Goal: Task Accomplishment & Management: Manage account settings

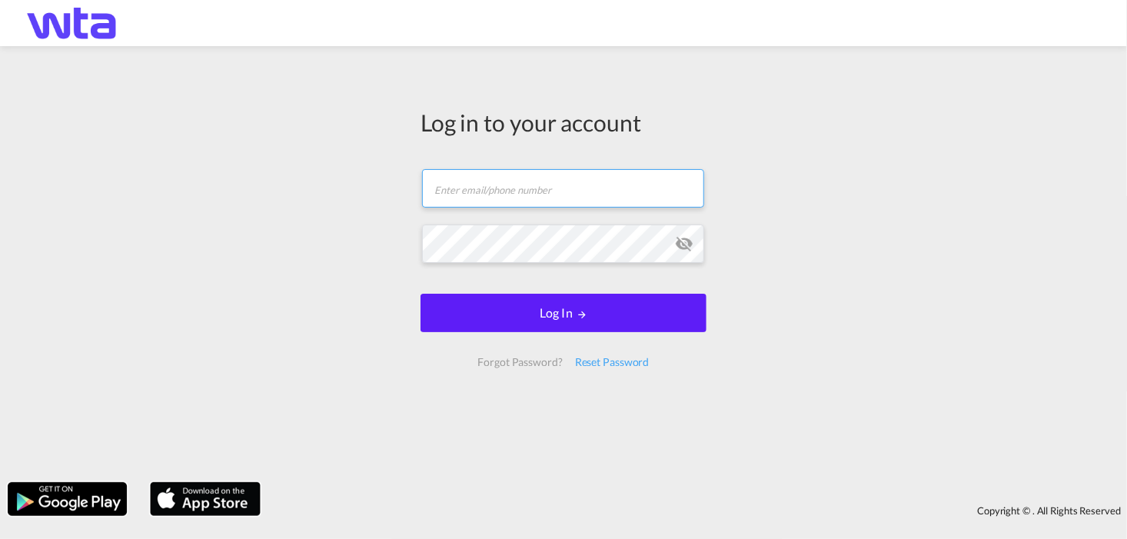
click at [465, 201] on input "text" at bounding box center [563, 188] width 282 height 38
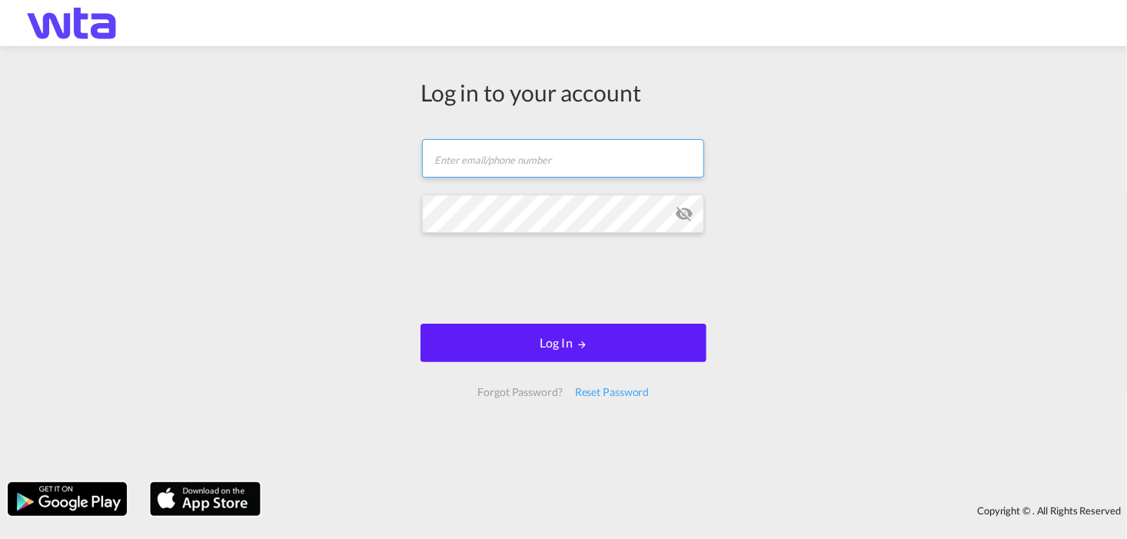
type input "[PERSON_NAME][EMAIL_ADDRESS][PERSON_NAME][DOMAIN_NAME]"
click at [689, 214] on md-icon "icon-eye-off" at bounding box center [684, 213] width 18 height 18
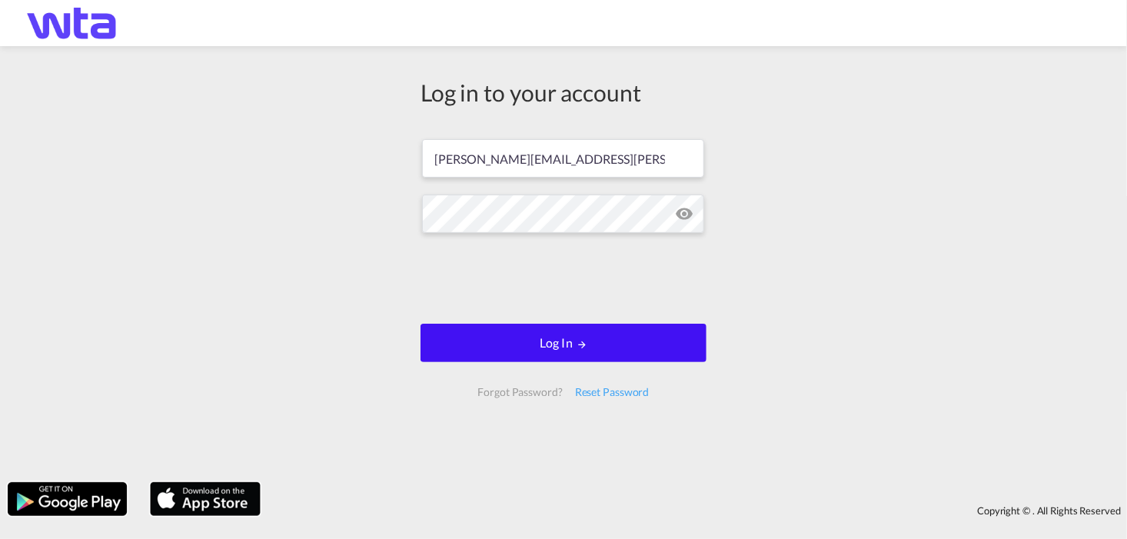
click at [503, 343] on button "Log In" at bounding box center [563, 343] width 286 height 38
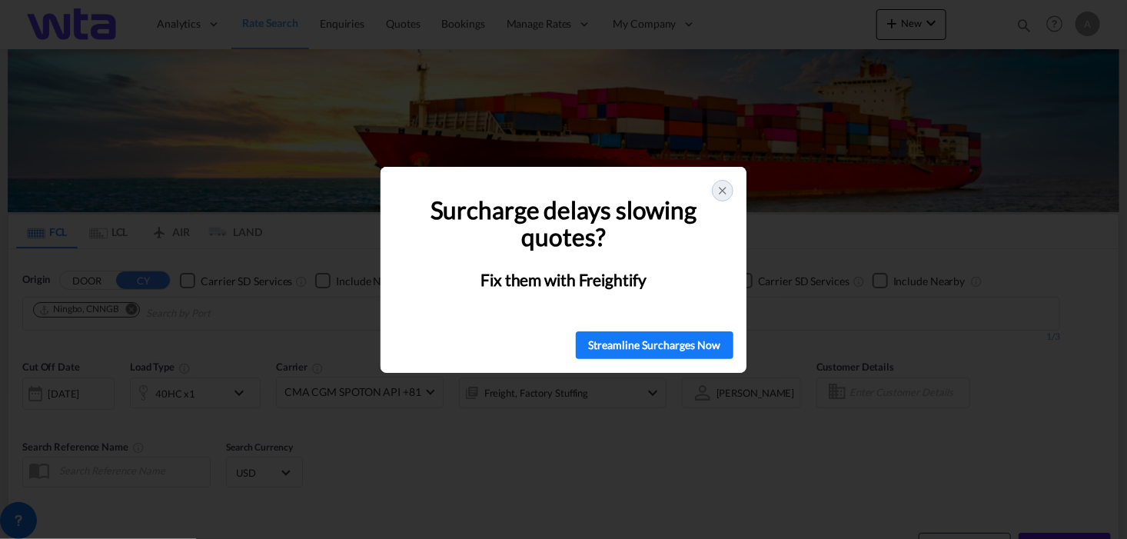
click at [726, 184] on icon at bounding box center [722, 190] width 12 height 12
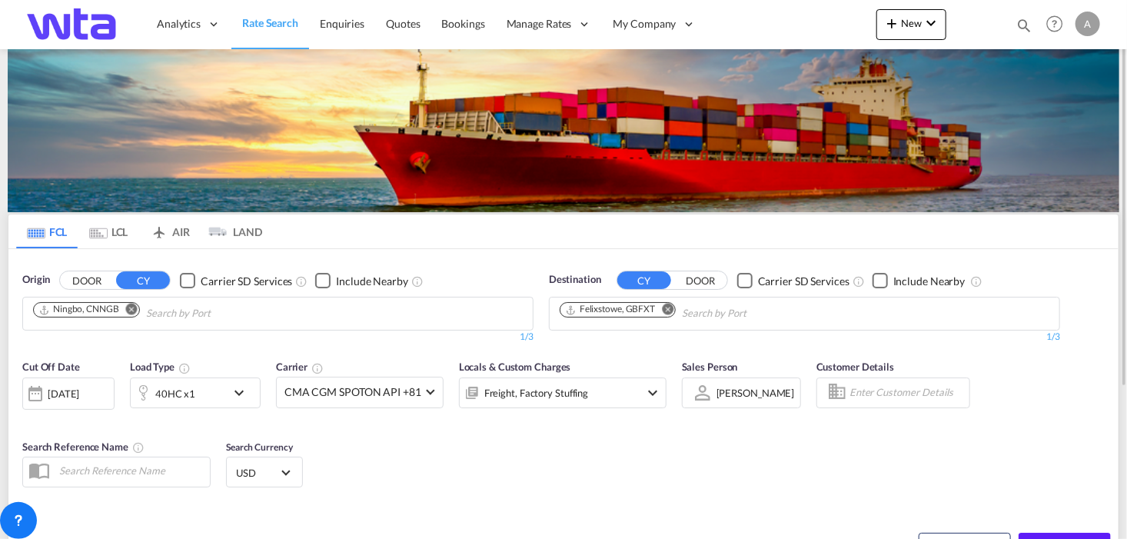
scroll to position [77, 0]
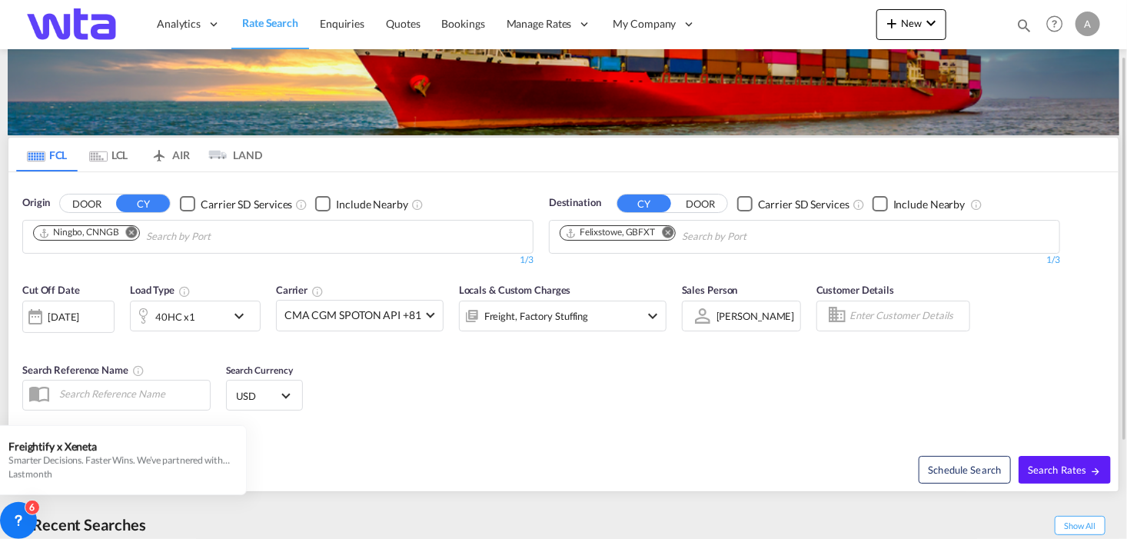
click at [1089, 24] on div "A" at bounding box center [1087, 24] width 25 height 25
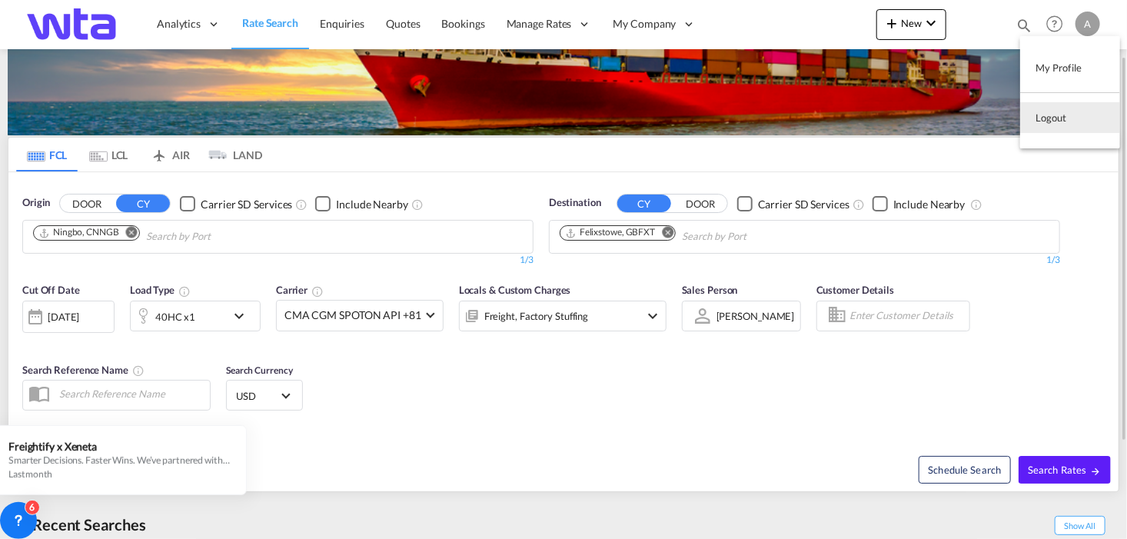
click at [1063, 120] on button "Logout" at bounding box center [1070, 117] width 100 height 31
